Goal: Find specific page/section: Find specific page/section

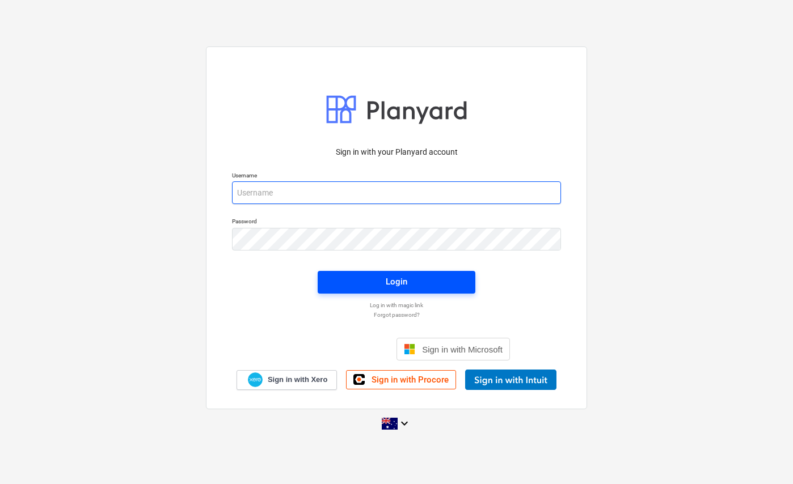
type input "[EMAIL_ADDRESS][DOMAIN_NAME]"
click at [376, 289] on span "Login" at bounding box center [396, 282] width 130 height 15
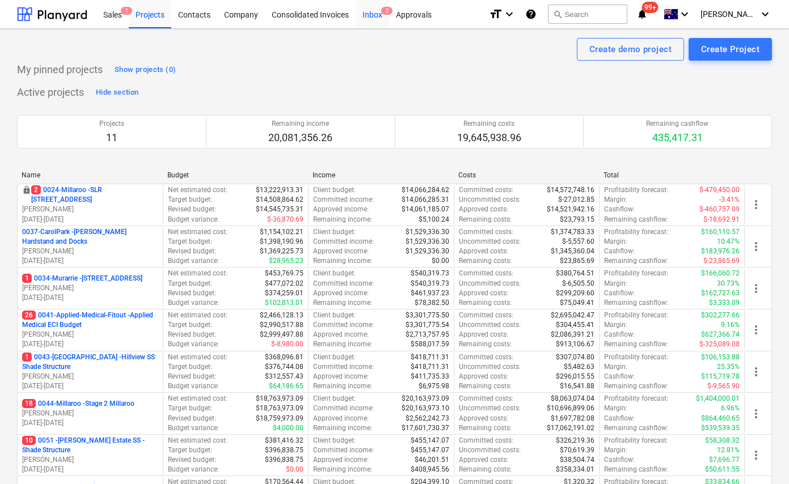
click at [370, 7] on div "Inbox 2" at bounding box center [372, 13] width 33 height 29
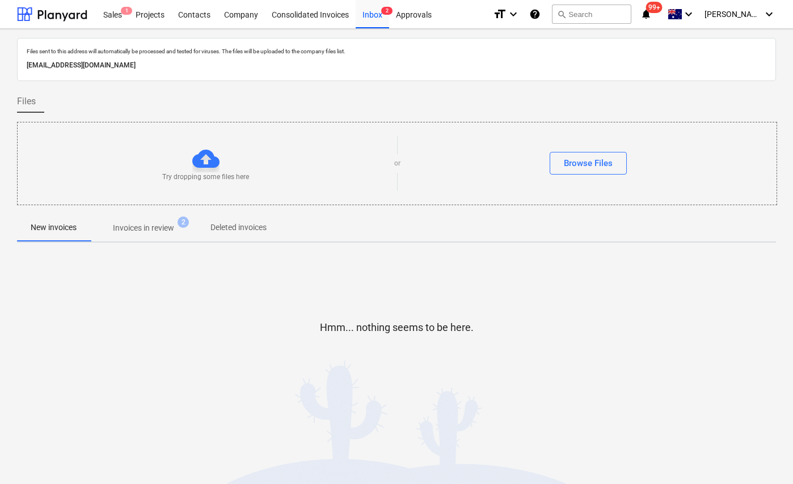
click at [149, 225] on p "Invoices in review" at bounding box center [143, 228] width 61 height 12
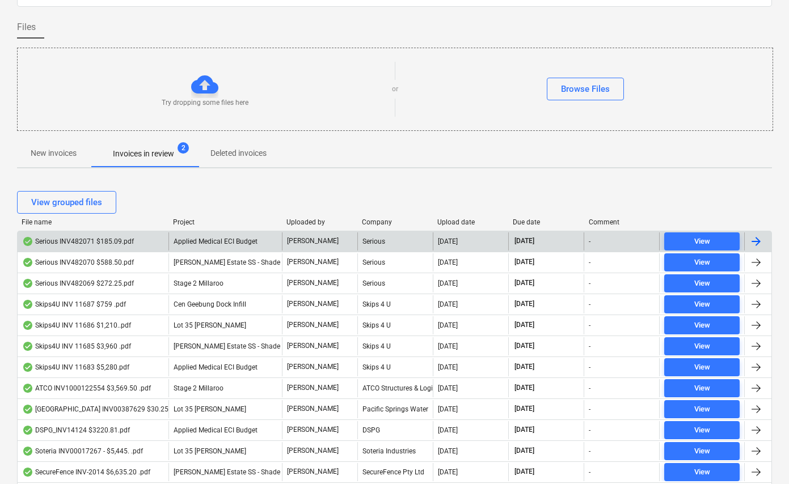
scroll to position [82, 0]
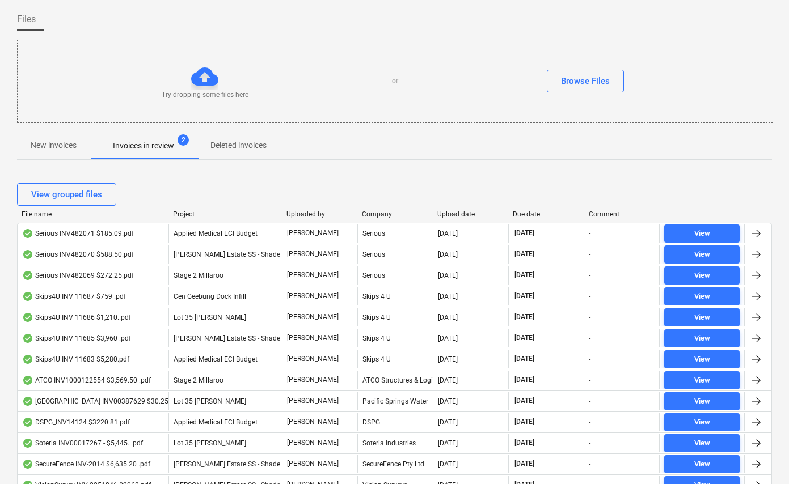
click at [517, 215] on div at bounding box center [508, 214] width 20 height 8
click at [526, 212] on div "Due date" at bounding box center [546, 214] width 66 height 8
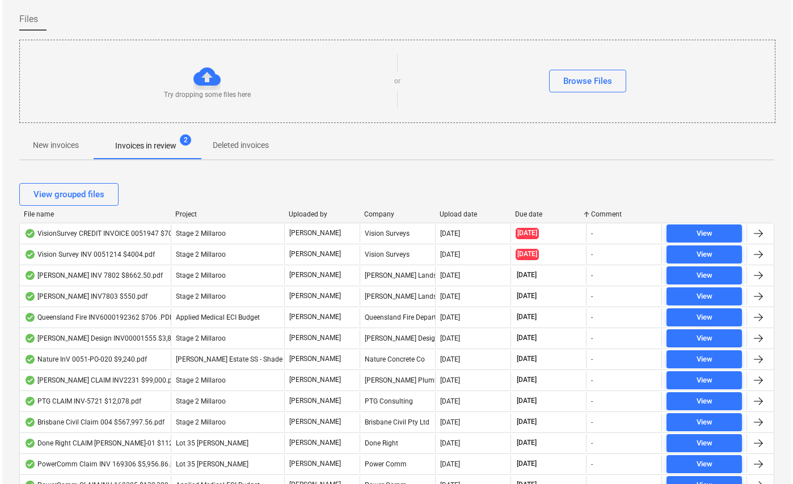
scroll to position [0, 0]
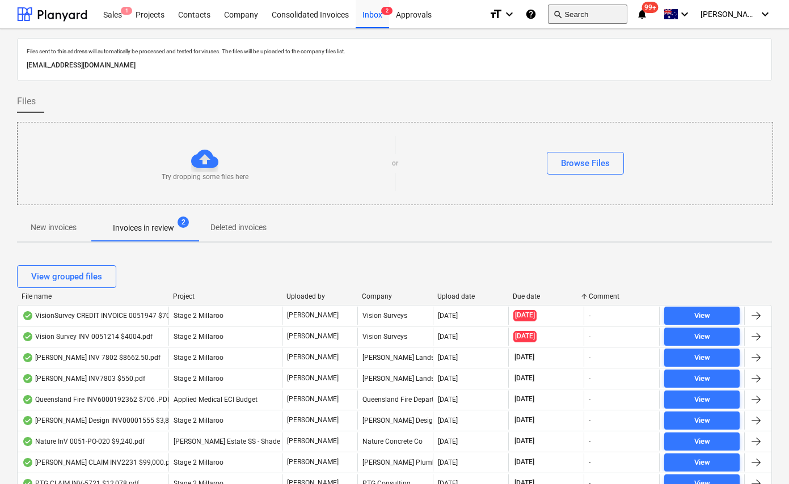
click at [600, 14] on button "search Search" at bounding box center [587, 14] width 79 height 19
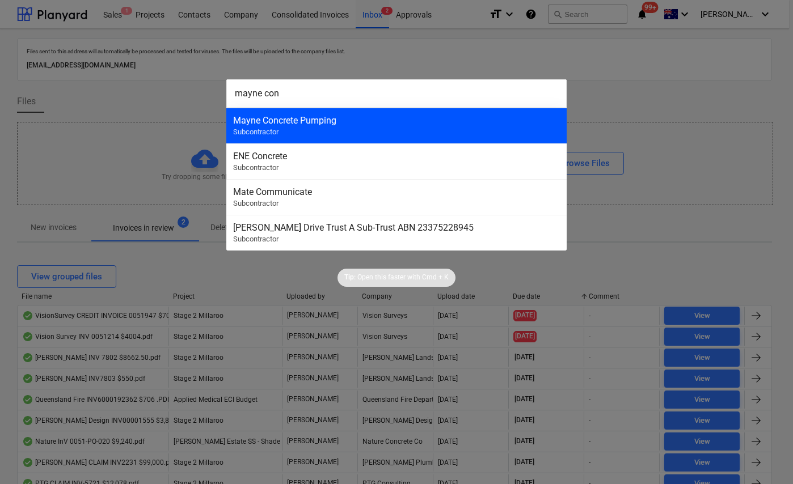
type input "mayne con"
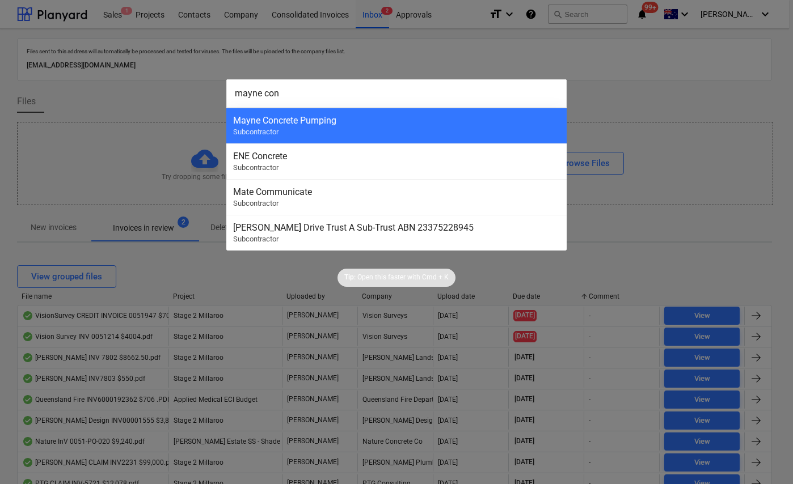
click at [400, 112] on div "Mayne Concrete Pumping Subcontractor" at bounding box center [396, 126] width 340 height 36
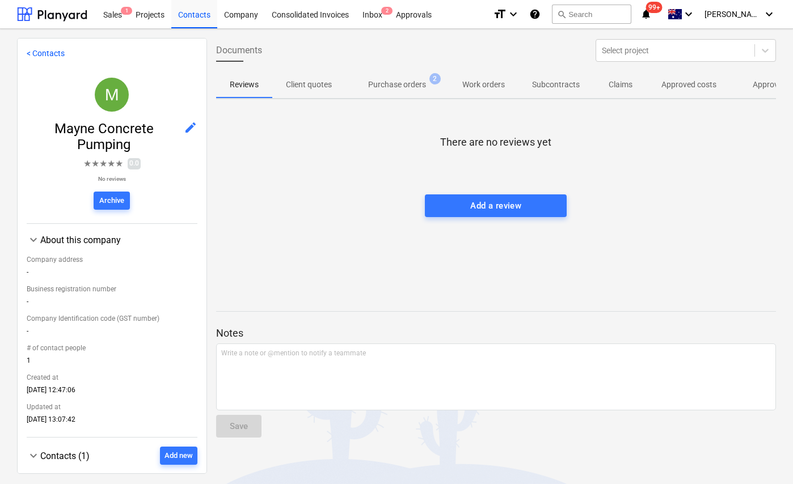
click at [740, 88] on span "Approved other costs 1" at bounding box center [790, 84] width 121 height 20
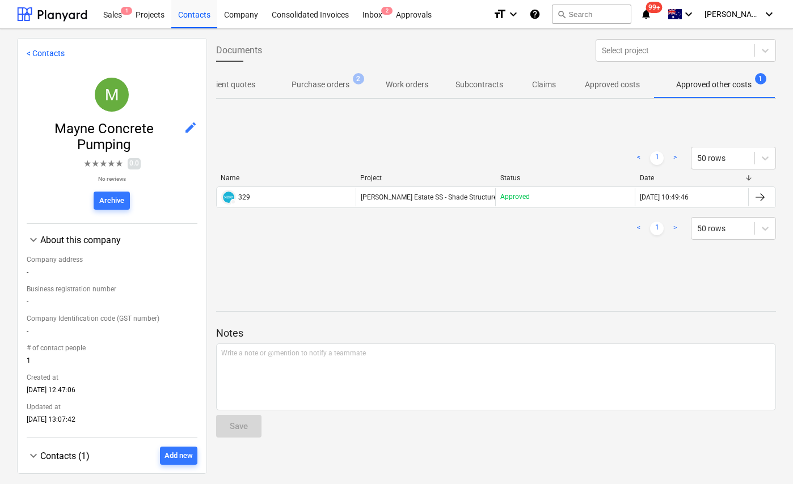
scroll to position [0, 79]
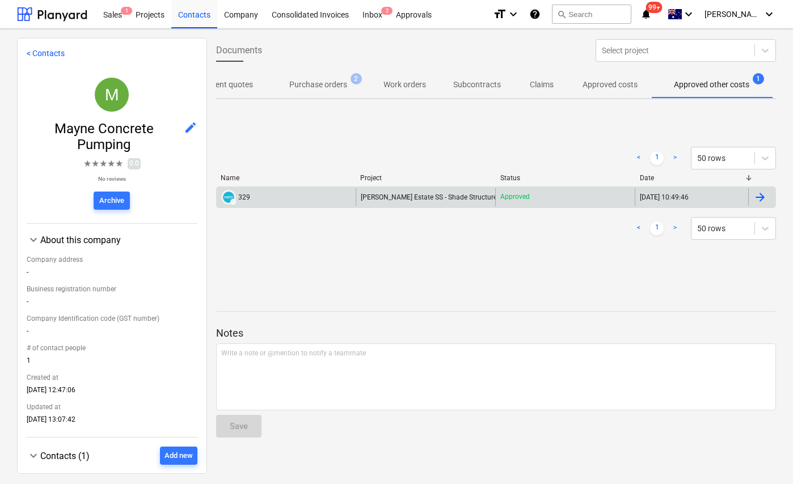
click at [250, 195] on div "DRAFT 329" at bounding box center [287, 197] width 140 height 18
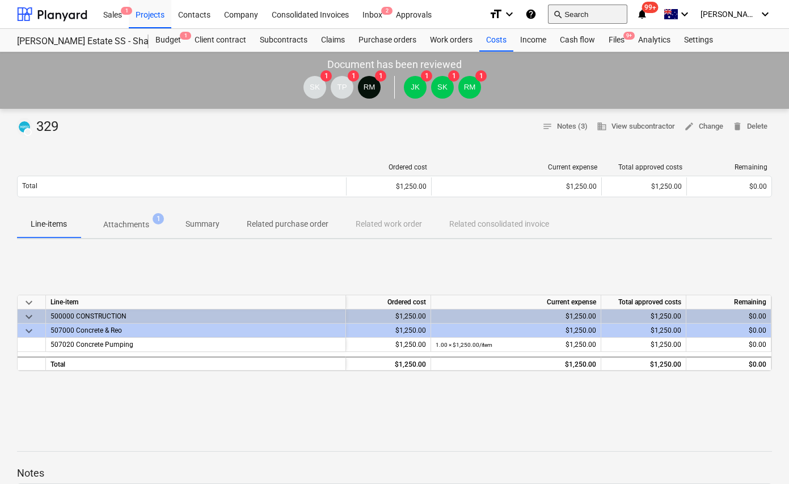
click at [609, 12] on button "search Search" at bounding box center [587, 14] width 79 height 19
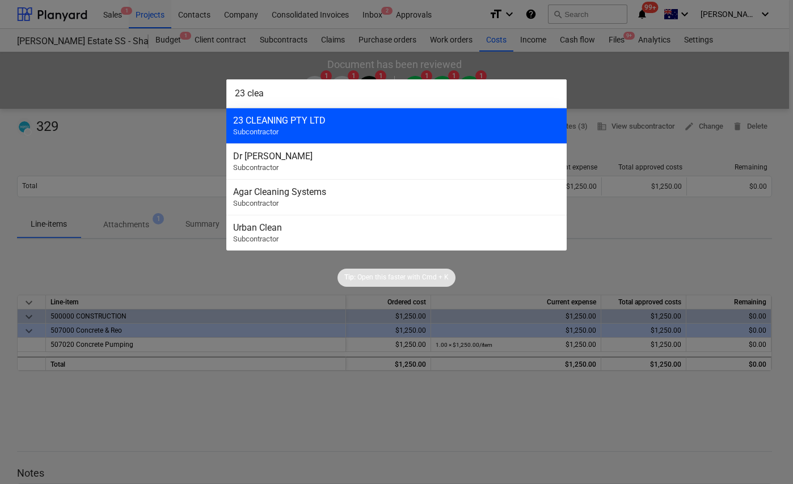
type input "23 clea"
click at [423, 128] on div "23 CLEANING PTY LTD Subcontractor" at bounding box center [396, 126] width 340 height 36
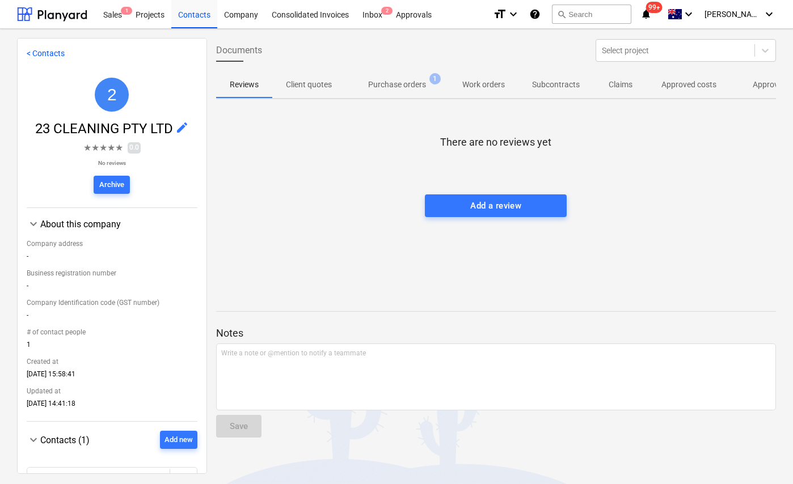
click at [691, 88] on p "Approved costs" at bounding box center [688, 85] width 55 height 12
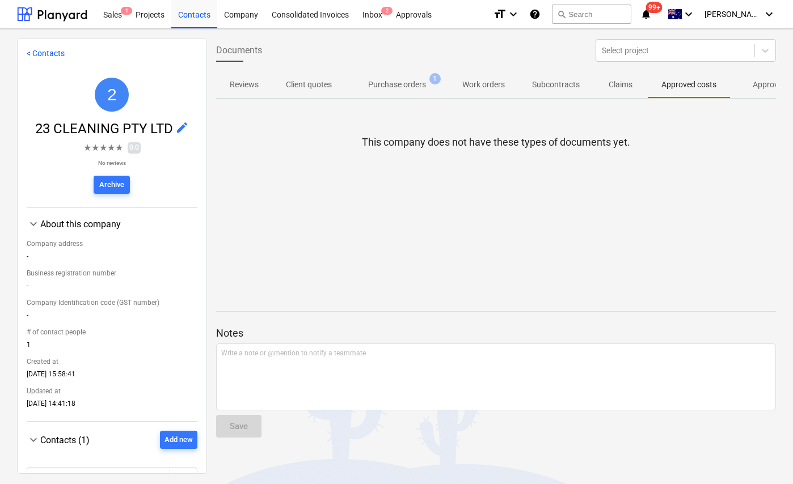
click at [764, 85] on p "Approved other costs" at bounding box center [790, 85] width 75 height 12
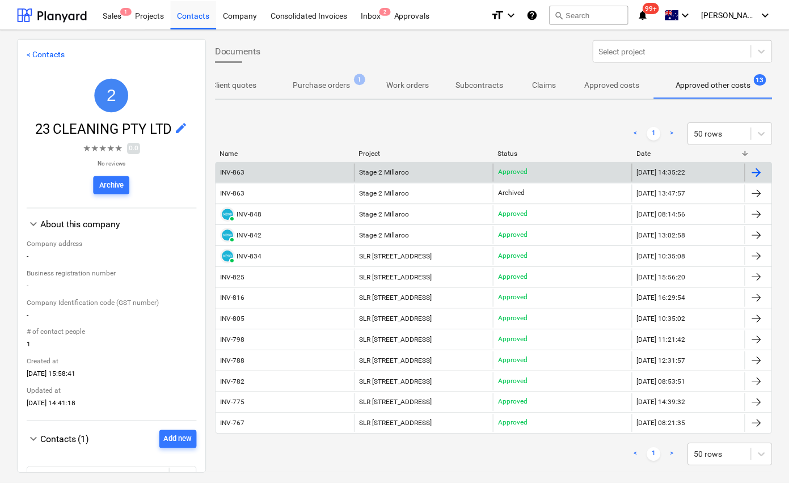
scroll to position [0, 79]
click at [226, 170] on div "INV-863" at bounding box center [233, 172] width 25 height 8
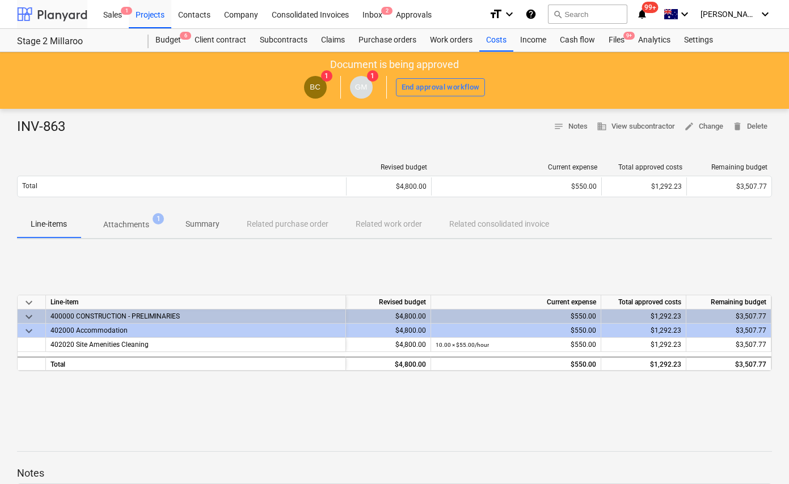
click at [48, 2] on div at bounding box center [52, 14] width 70 height 28
